Goal: Task Accomplishment & Management: Use online tool/utility

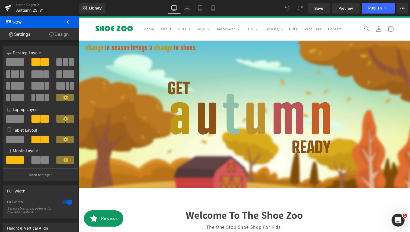
scroll to position [556, 0]
click at [69, 24] on icon at bounding box center [69, 22] width 7 height 7
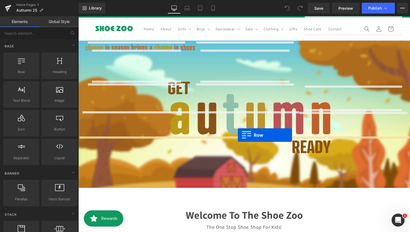
drag, startPoint x: 102, startPoint y: 74, endPoint x: 235, endPoint y: 134, distance: 146.4
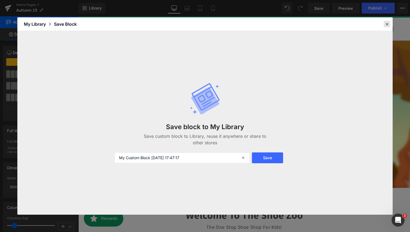
drag, startPoint x: 311, startPoint y: 8, endPoint x: 389, endPoint y: 24, distance: 80.3
click at [389, 24] on icon at bounding box center [387, 24] width 5 height 5
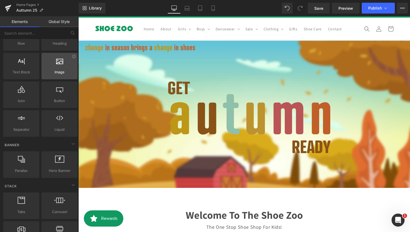
scroll to position [0, 0]
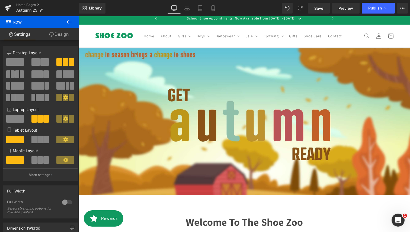
scroll to position [5, 0]
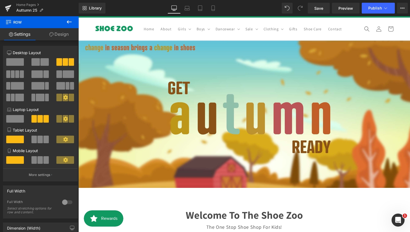
click at [60, 39] on link "Design" at bounding box center [58, 34] width 39 height 12
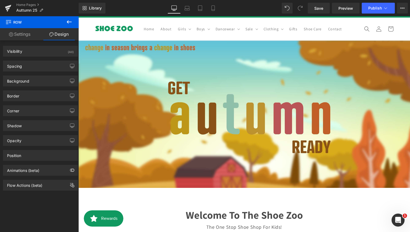
click at [68, 23] on icon at bounding box center [69, 22] width 7 height 7
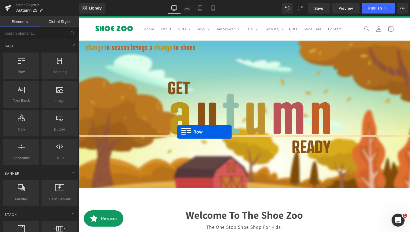
scroll to position [558, 0]
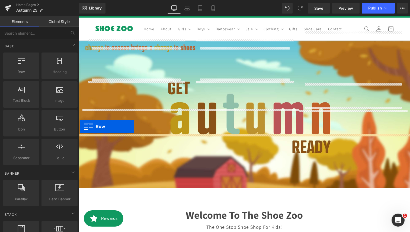
drag, startPoint x: 110, startPoint y: 79, endPoint x: 80, endPoint y: 127, distance: 56.2
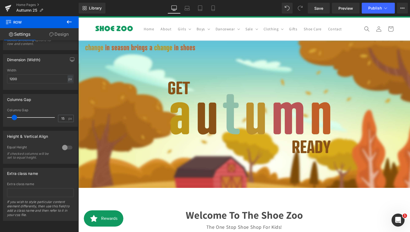
scroll to position [113, 0]
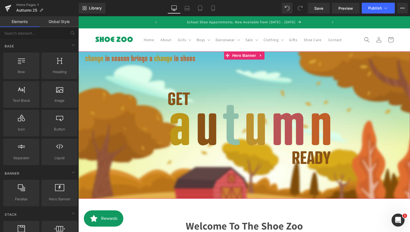
scroll to position [5, 0]
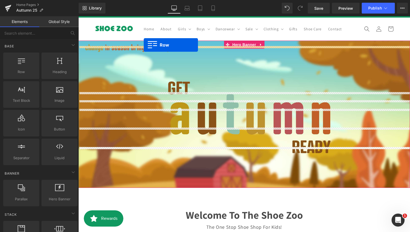
drag, startPoint x: 110, startPoint y: 84, endPoint x: 144, endPoint y: 45, distance: 51.9
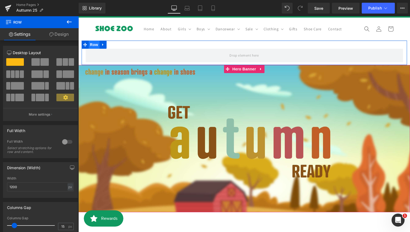
click at [95, 49] on span "Row" at bounding box center [94, 45] width 11 height 8
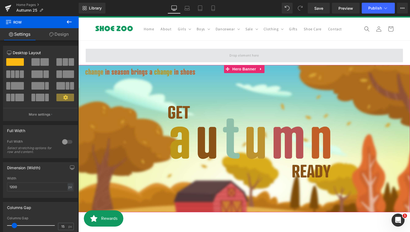
click at [140, 55] on span at bounding box center [244, 56] width 317 height 14
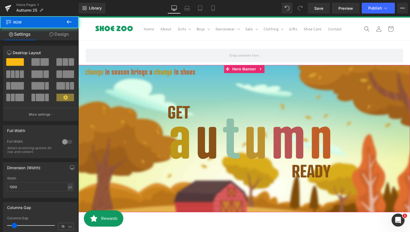
click at [75, 27] on button at bounding box center [69, 22] width 19 height 12
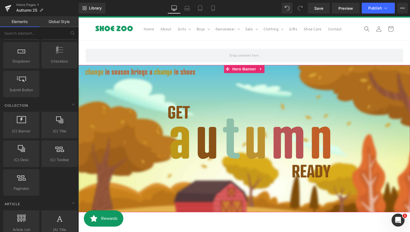
scroll to position [793, 0]
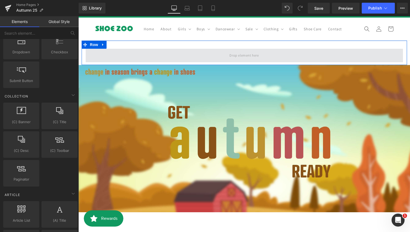
click at [219, 62] on span at bounding box center [244, 56] width 317 height 14
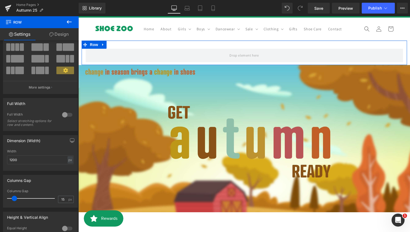
scroll to position [40, 0]
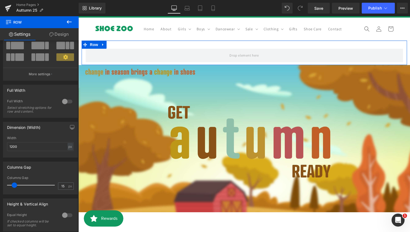
click at [62, 36] on link "Design" at bounding box center [58, 34] width 39 height 12
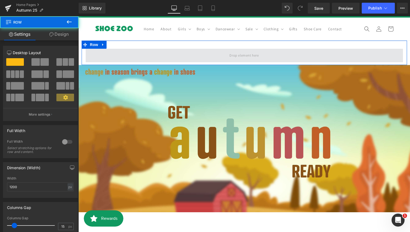
click at [101, 60] on span at bounding box center [244, 56] width 317 height 14
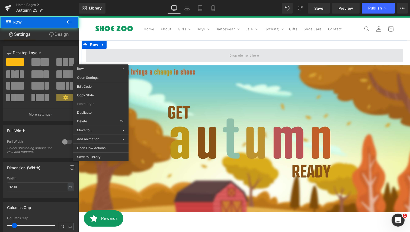
scroll to position [5, 0]
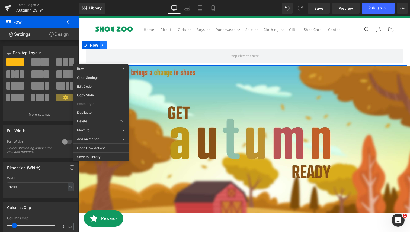
click at [101, 51] on div "Row" at bounding box center [245, 53] width 326 height 24
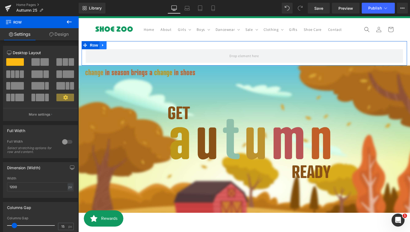
click at [101, 47] on icon at bounding box center [103, 45] width 4 height 4
click at [117, 47] on icon at bounding box center [117, 45] width 4 height 4
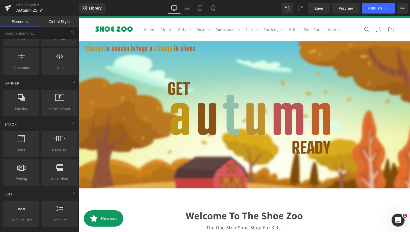
scroll to position [0, 0]
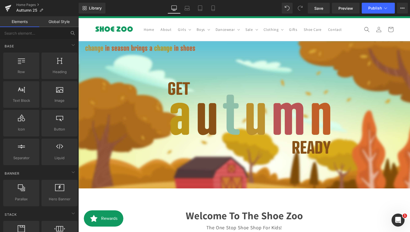
click at [71, 34] on icon at bounding box center [72, 33] width 5 height 5
click at [34, 33] on input "text" at bounding box center [33, 33] width 67 height 12
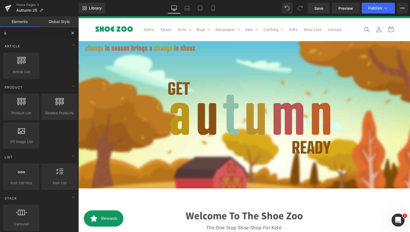
type input "lib"
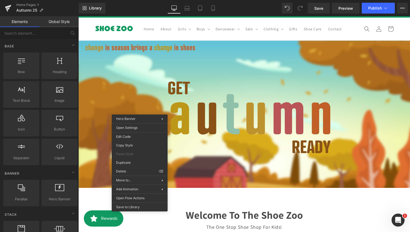
scroll to position [353, 0]
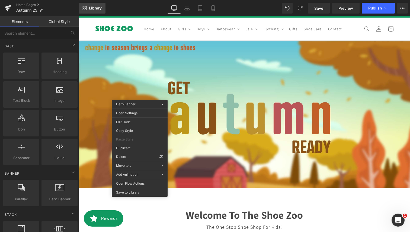
click at [95, 13] on link "Library" at bounding box center [92, 8] width 27 height 11
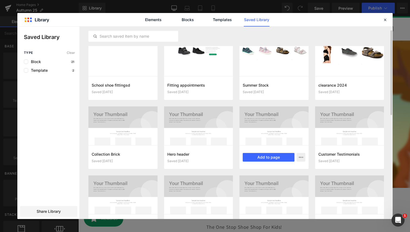
scroll to position [0, 0]
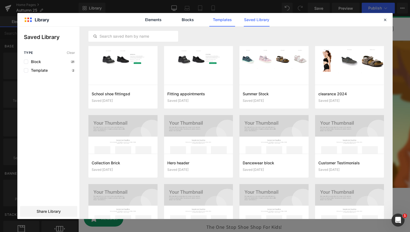
click at [222, 21] on link "Templates" at bounding box center [222, 20] width 26 height 14
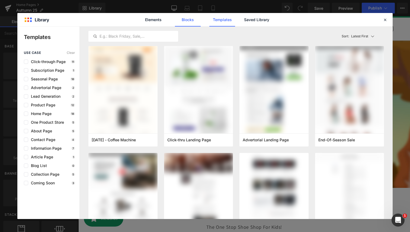
click at [189, 23] on link "Blocks" at bounding box center [188, 20] width 26 height 14
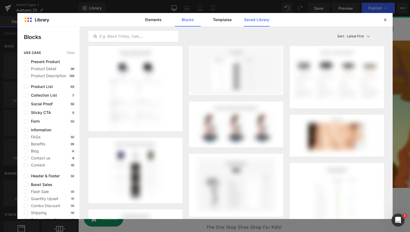
click at [253, 22] on link "Saved Library" at bounding box center [257, 20] width 26 height 14
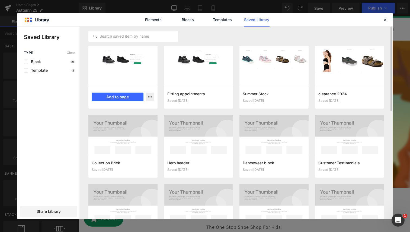
click at [132, 63] on div at bounding box center [122, 65] width 69 height 39
click at [150, 95] on icon "button" at bounding box center [150, 97] width 4 height 4
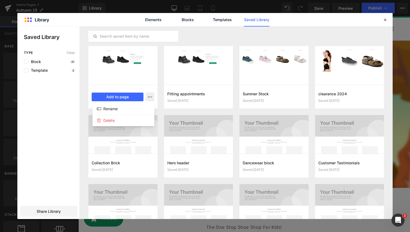
click at [120, 68] on div at bounding box center [204, 123] width 375 height 193
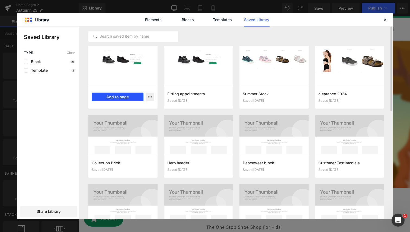
click at [119, 99] on button "Add to page" at bounding box center [118, 97] width 52 height 9
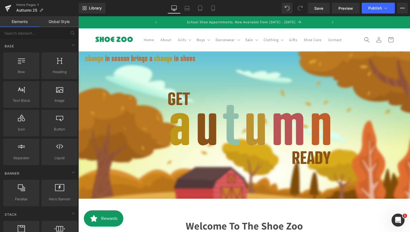
scroll to position [1281, 0]
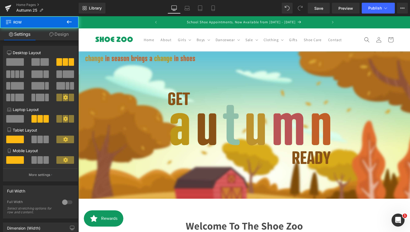
drag, startPoint x: 132, startPoint y: 61, endPoint x: 123, endPoint y: 59, distance: 9.0
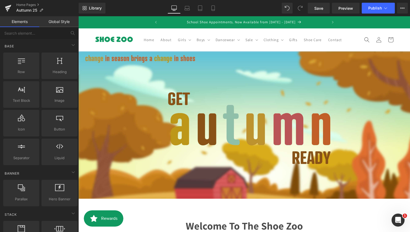
scroll to position [445, 0]
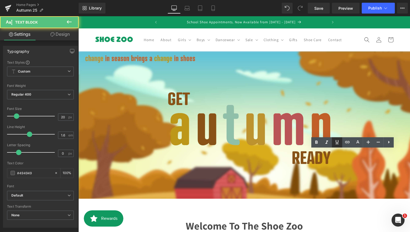
click at [338, 142] on icon at bounding box center [337, 142] width 7 height 7
click at [338, 142] on icon at bounding box center [337, 143] width 3 height 4
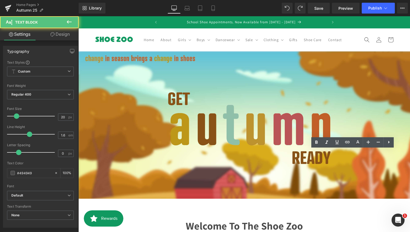
drag, startPoint x: 371, startPoint y: 199, endPoint x: 298, endPoint y: 188, distance: 74.3
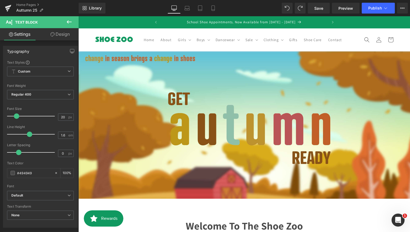
scroll to position [454, 0]
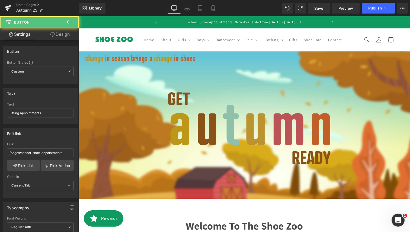
scroll to position [448, 0]
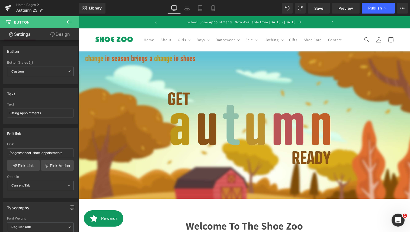
drag, startPoint x: 366, startPoint y: 204, endPoint x: 359, endPoint y: 201, distance: 7.1
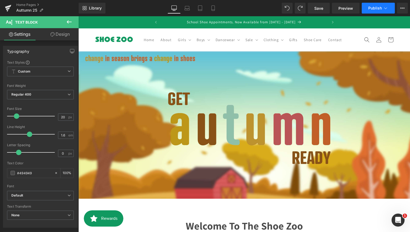
click at [380, 5] on button "Publish" at bounding box center [378, 8] width 33 height 11
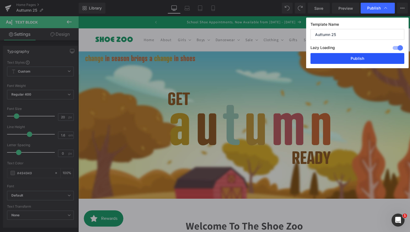
drag, startPoint x: 366, startPoint y: 60, endPoint x: 236, endPoint y: 37, distance: 132.1
click at [366, 60] on button "Publish" at bounding box center [358, 58] width 94 height 11
